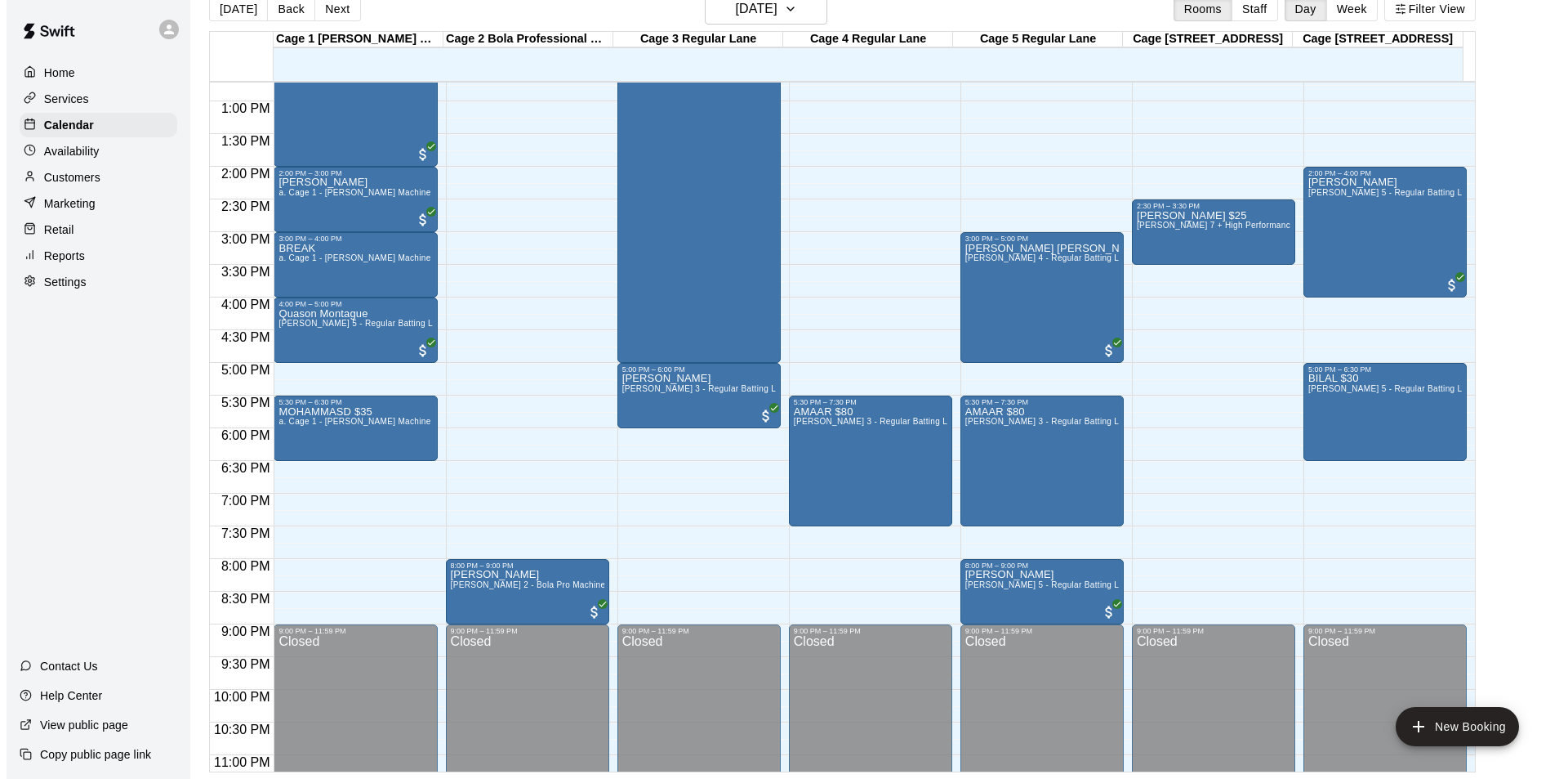
scroll to position [749, 0]
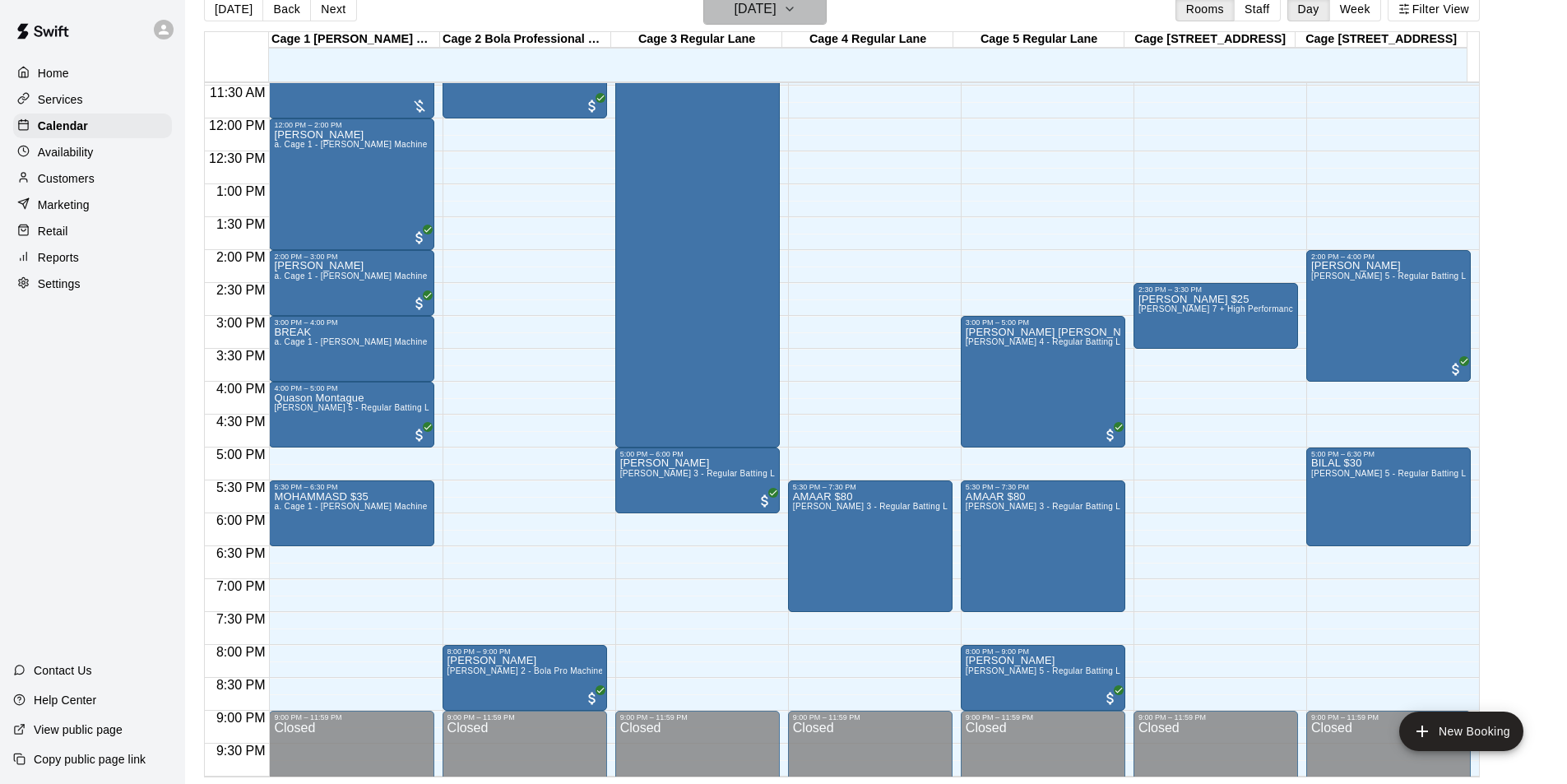
click at [772, 2] on h6 "[DATE]" at bounding box center [755, 9] width 42 height 23
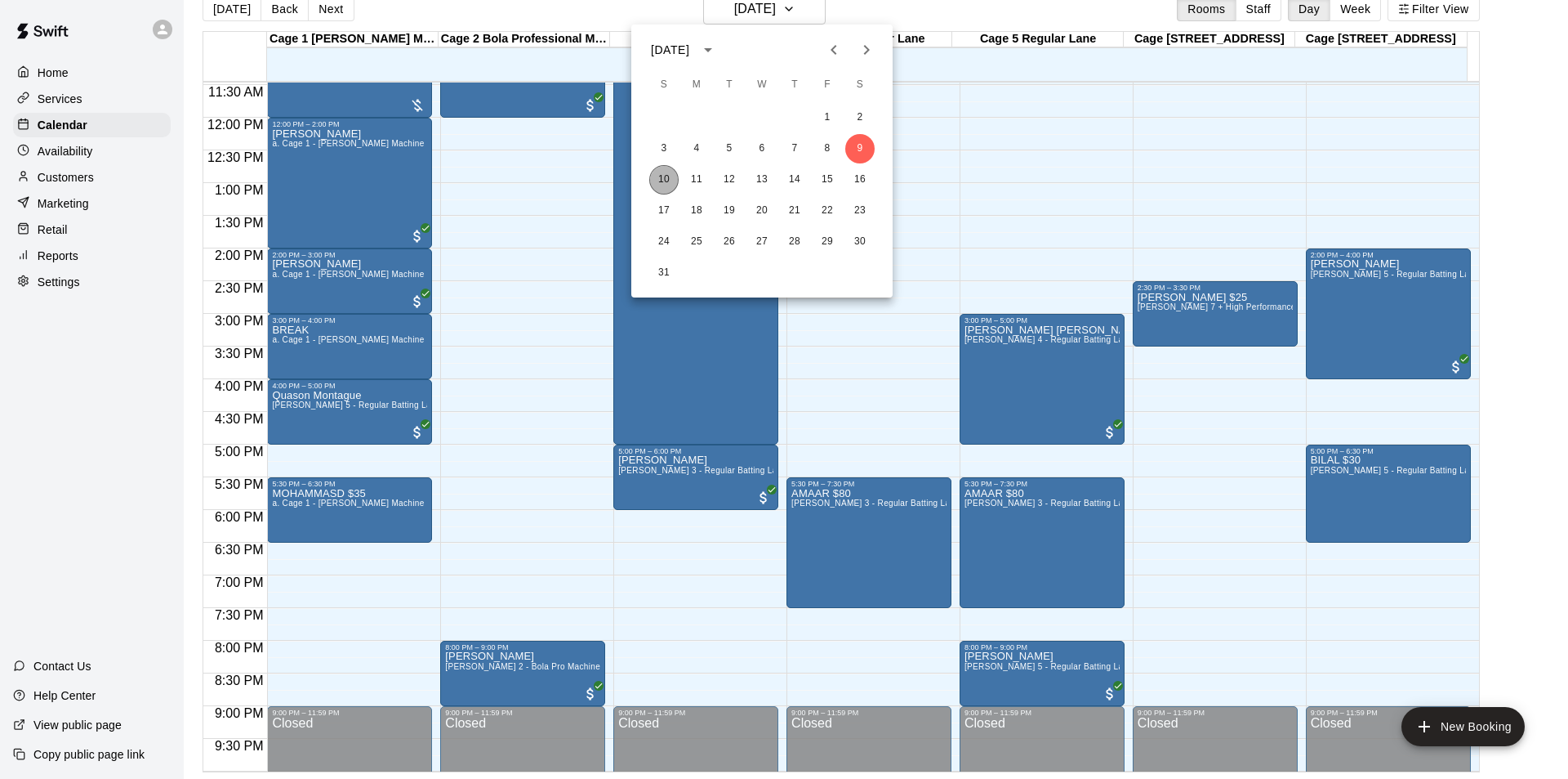
click at [672, 179] on button "10" at bounding box center [664, 180] width 30 height 30
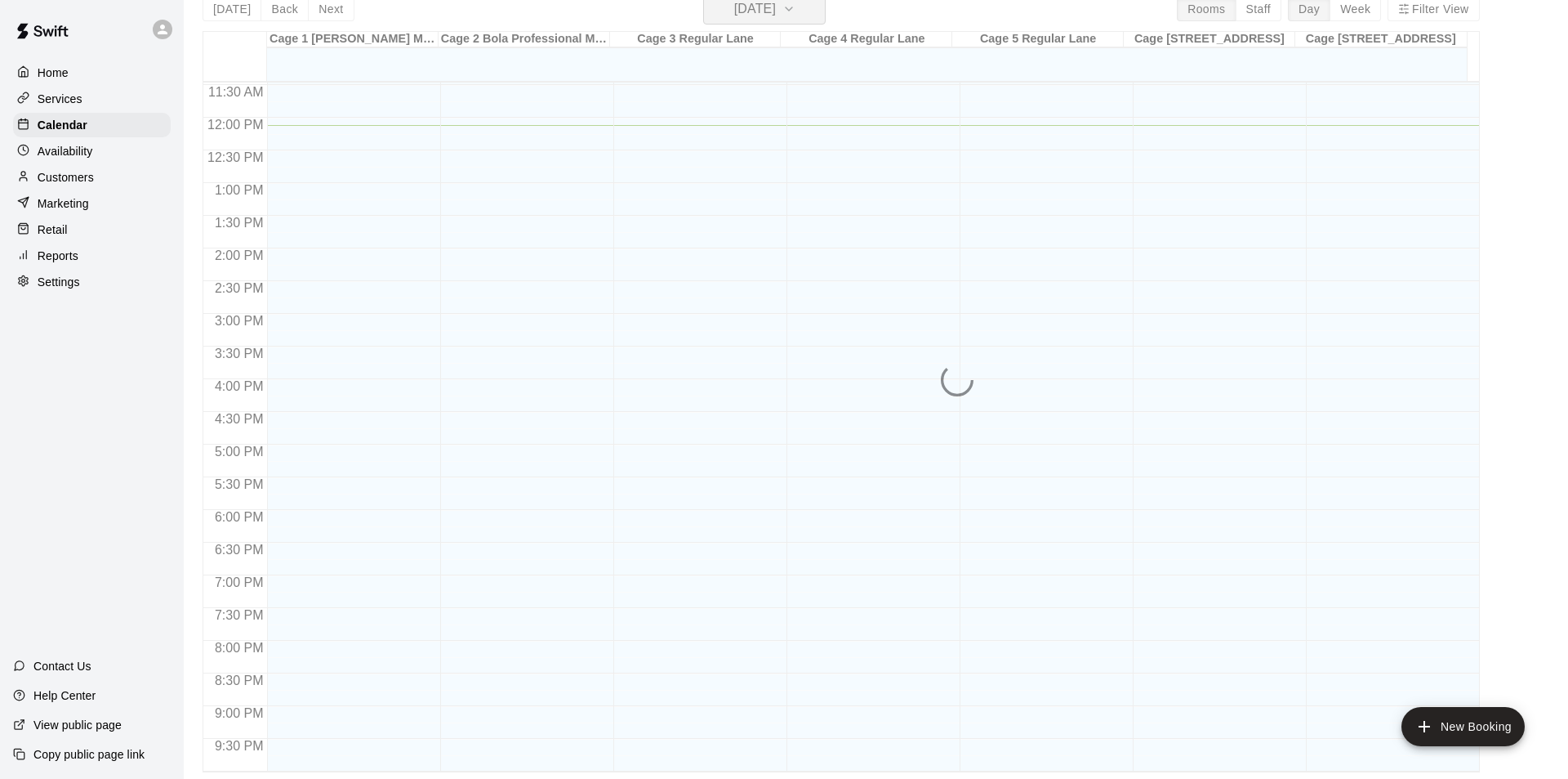
scroll to position [19, 0]
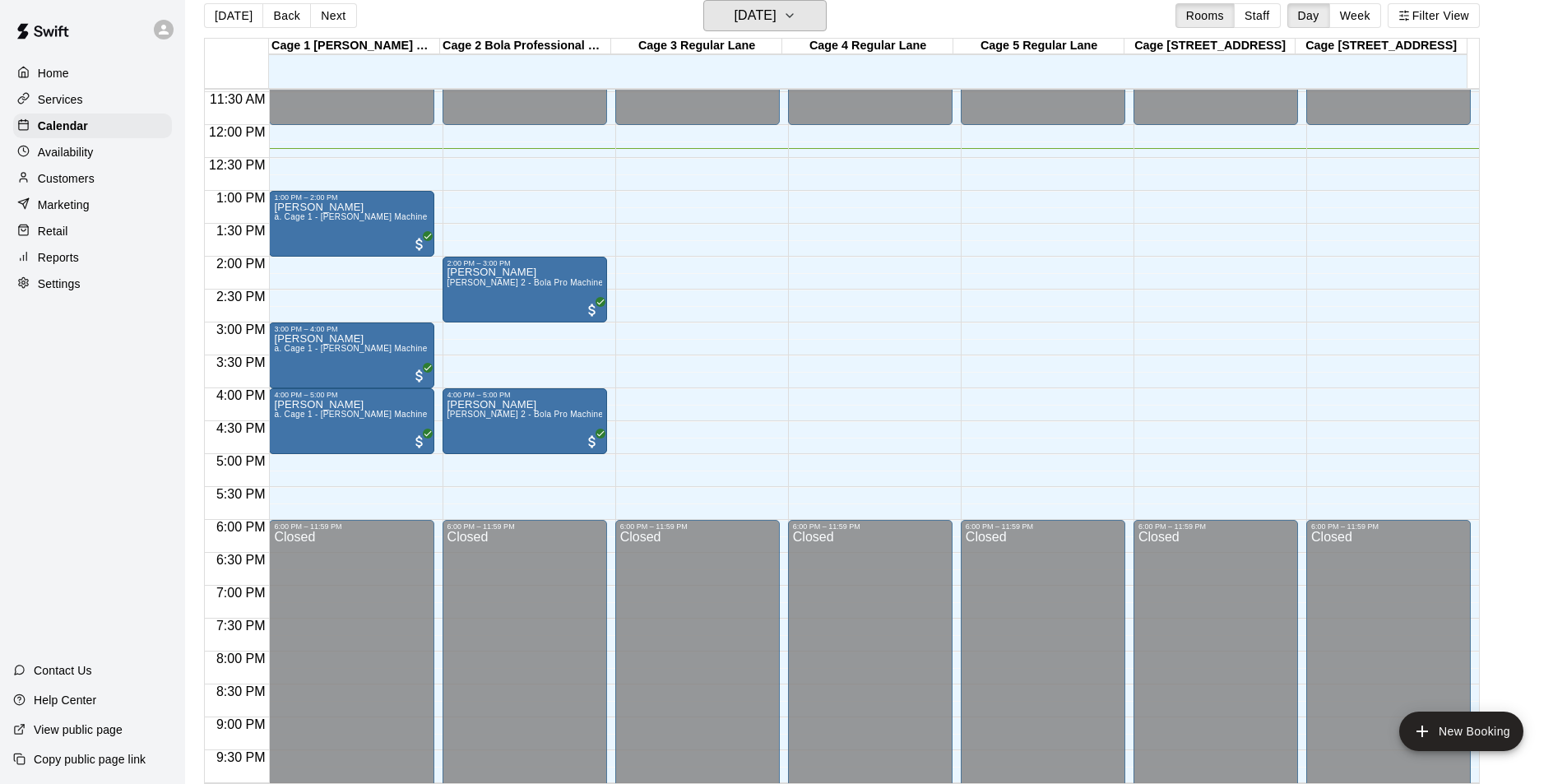
click at [703, 0] on button "[DATE]" at bounding box center [765, 16] width 123 height 32
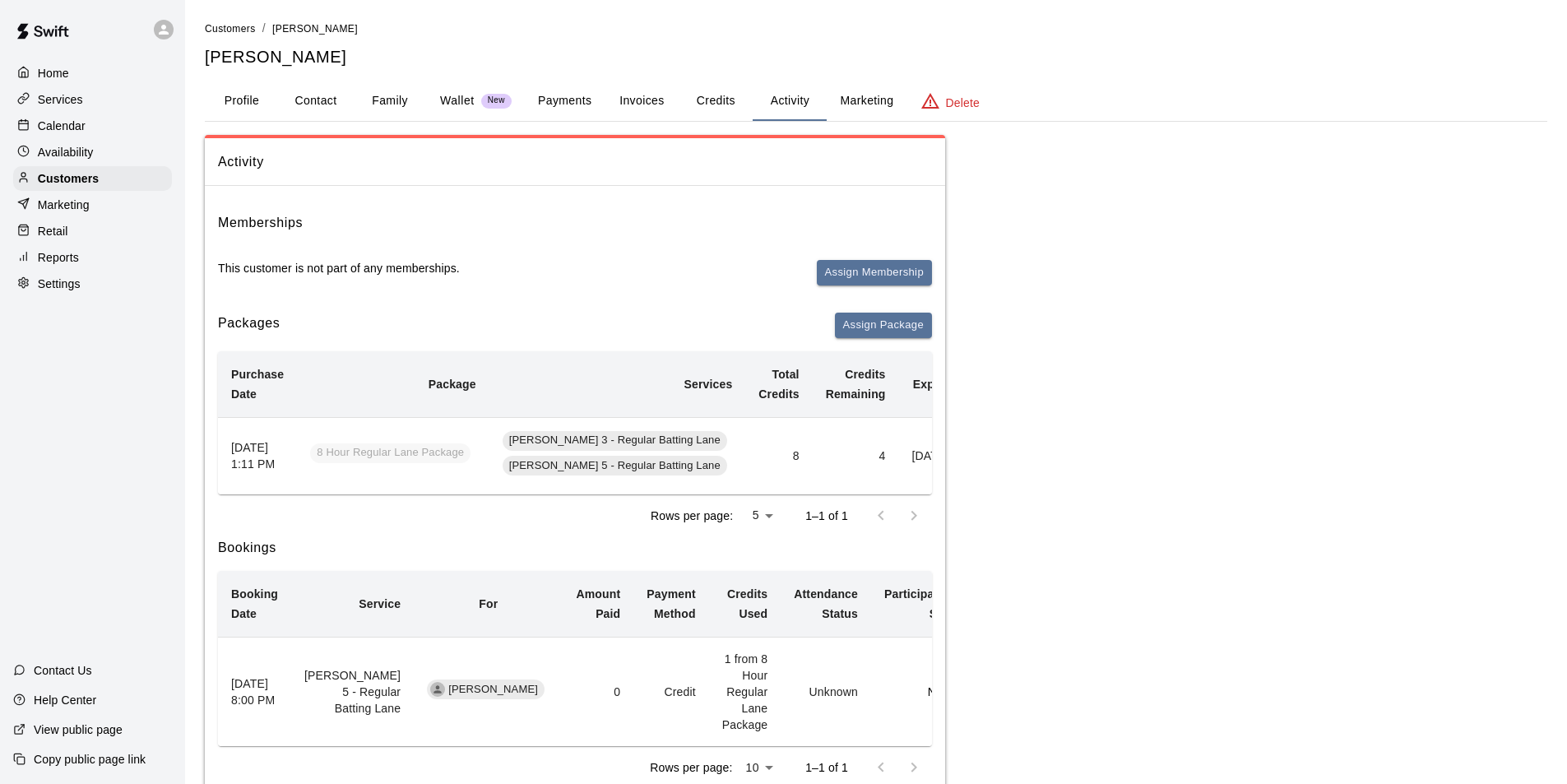
scroll to position [0, 108]
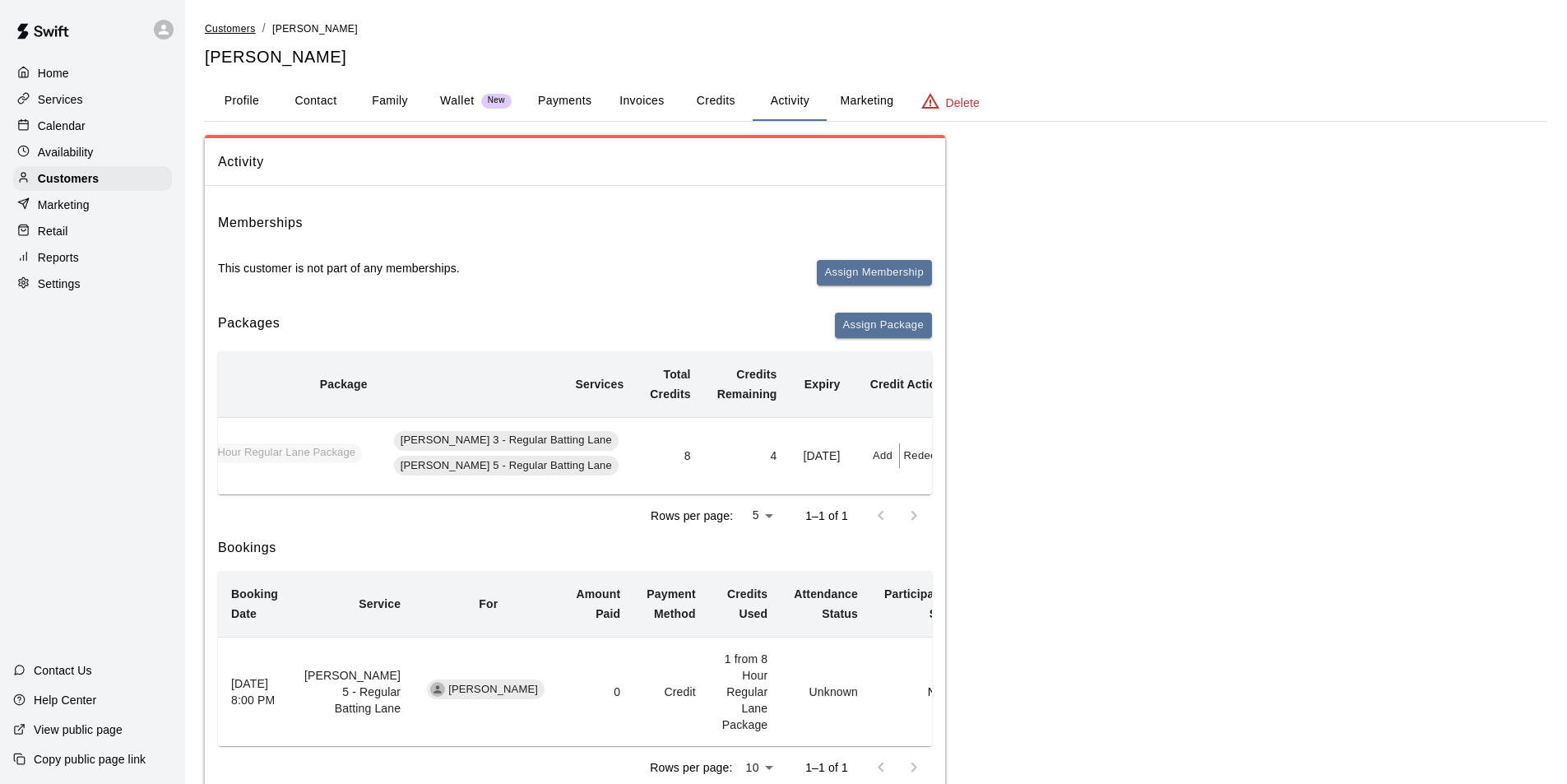
click at [225, 24] on span "Customers" at bounding box center [230, 28] width 51 height 11
